Goal: Information Seeking & Learning: Learn about a topic

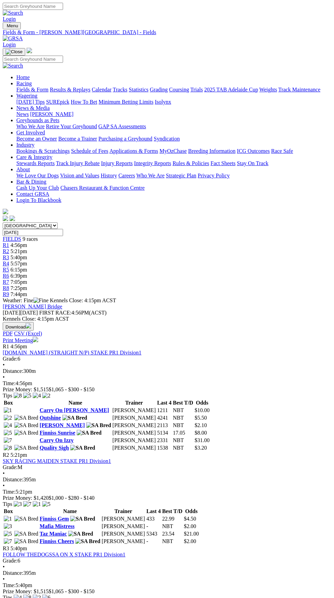
scroll to position [436, 0]
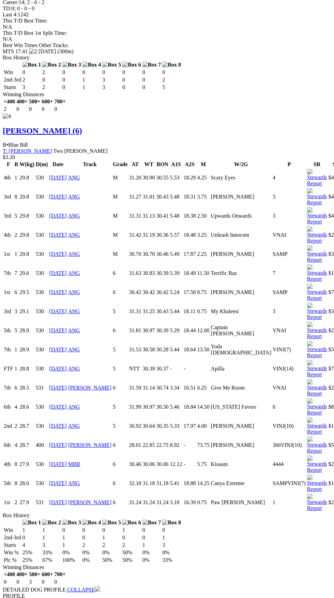
scroll to position [1650, 0]
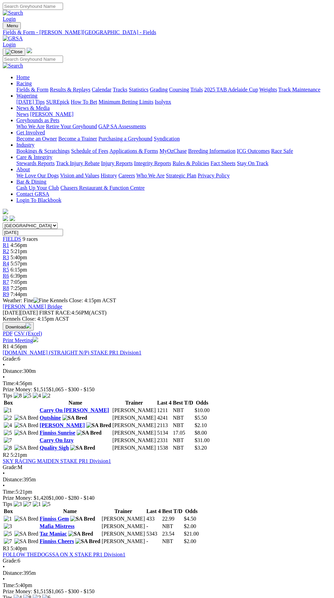
scroll to position [436, 0]
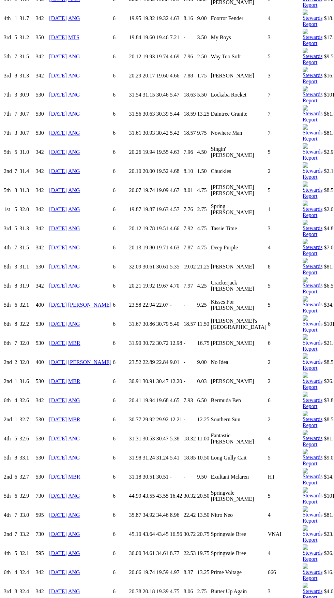
scroll to position [3346, 0]
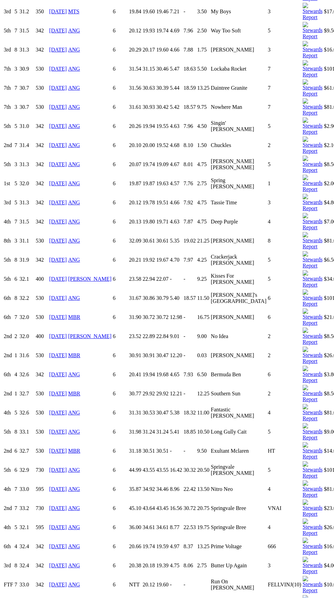
copy div "from box 5 when a close 2nd in 26.29 here last week. Better drawn on this side …"
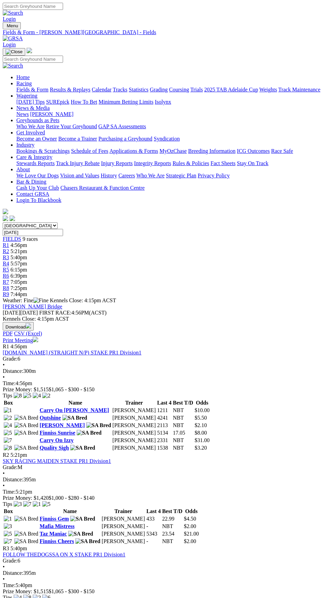
click at [58, 222] on select "South Australia New South Wales Northern Territory Queensland Tasmania Victoria…" at bounding box center [30, 225] width 55 height 6
select select "[GEOGRAPHIC_DATA]"
click at [3, 222] on select "South Australia New South Wales Northern Territory Queensland Tasmania Victoria…" at bounding box center [30, 225] width 55 height 6
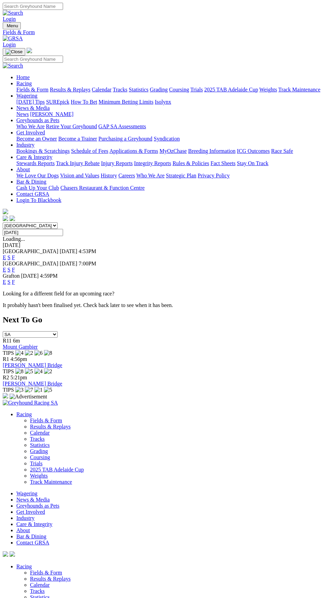
click at [15, 254] on link "F" at bounding box center [13, 257] width 3 height 6
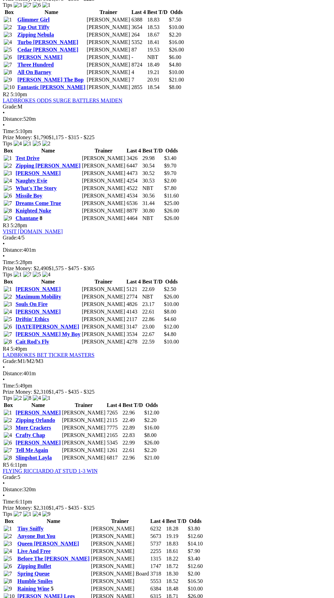
scroll to position [412, 0]
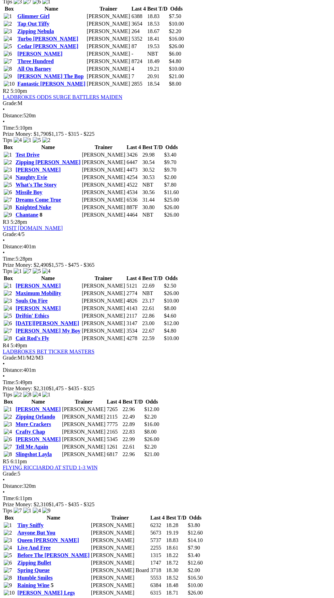
click at [39, 582] on link "Raining Wine" at bounding box center [33, 585] width 32 height 6
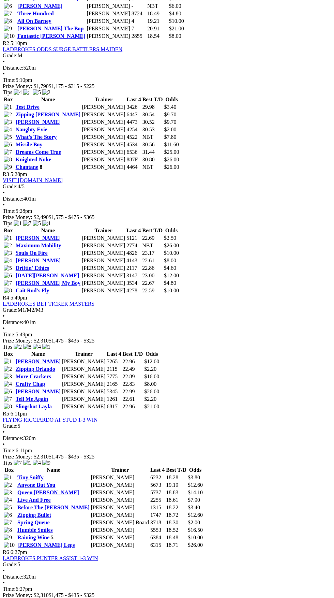
scroll to position [465, 0]
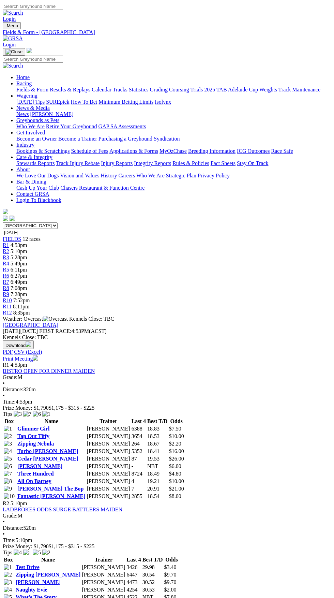
click at [58, 222] on select "South Australia New South Wales Northern Territory Queensland Tasmania Victoria…" at bounding box center [30, 225] width 55 height 6
select select "VIC"
click at [3, 222] on select "South Australia New South Wales Northern Territory Queensland Tasmania Victoria…" at bounding box center [30, 225] width 55 height 6
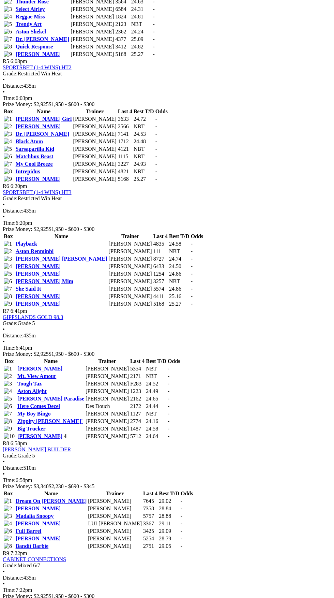
scroll to position [770, 0]
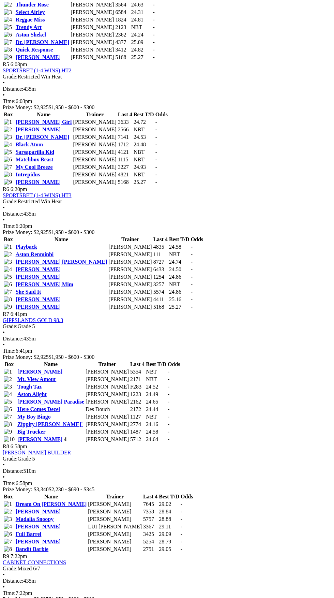
click at [66, 559] on link "CABINET CONNECTIONS" at bounding box center [34, 562] width 63 height 6
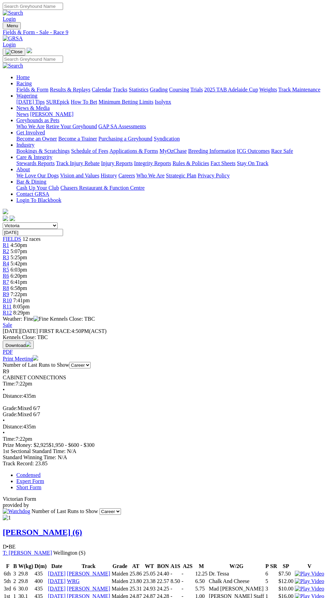
click at [44, 478] on link "Expert Form" at bounding box center [30, 481] width 28 height 6
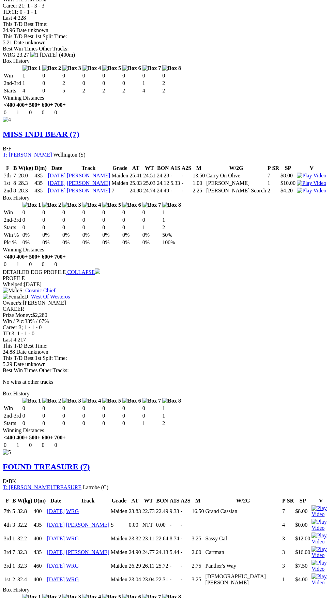
scroll to position [1785, 0]
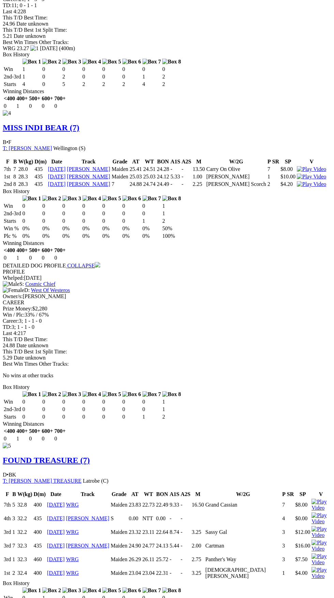
copy div "Career Runs F B W(kg) D(m) Date Track Grade AT WT BON A1S A2S M W/2G P SR SP V …"
